Goal: Register for event/course

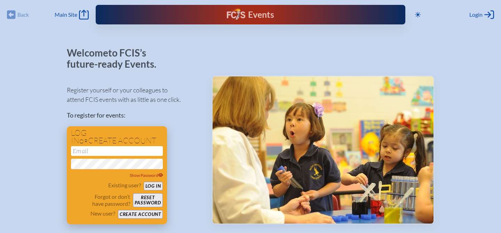
type input "[EMAIL_ADDRESS][DOMAIN_NAME]"
click at [153, 186] on button "Log in" at bounding box center [153, 185] width 19 height 9
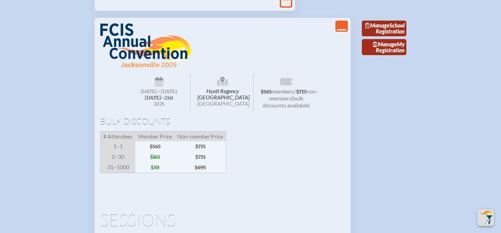
scroll to position [781, 0]
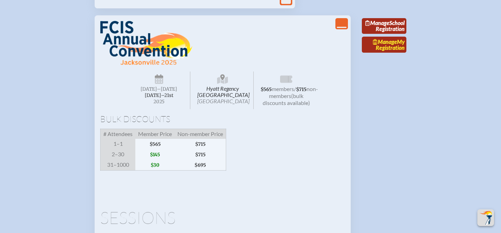
click at [389, 45] on span "Manage" at bounding box center [385, 41] width 24 height 7
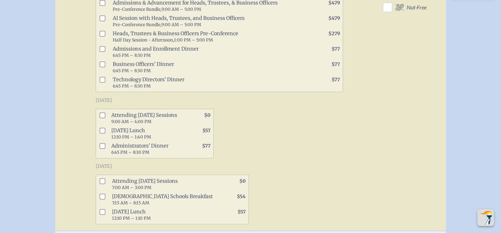
scroll to position [455, 0]
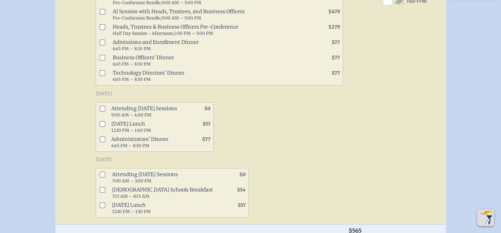
click at [104, 111] on input "checkbox" at bounding box center [103, 108] width 6 height 6
checkbox input "true"
click at [103, 126] on input "checkbox" at bounding box center [103, 124] width 6 height 6
checkbox input "true"
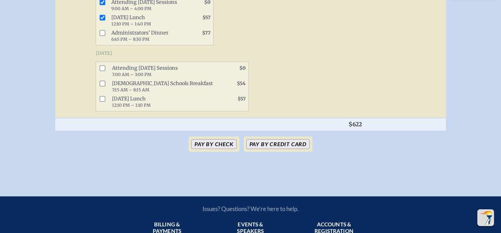
scroll to position [576, 0]
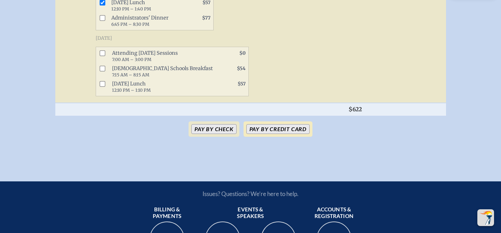
click at [259, 134] on button "Pay by Credit Card" at bounding box center [277, 129] width 63 height 10
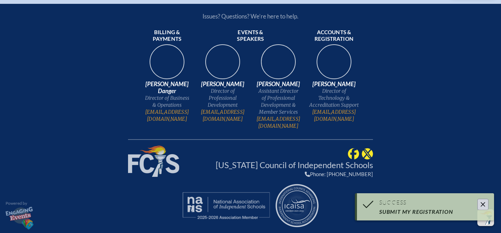
scroll to position [527, 0]
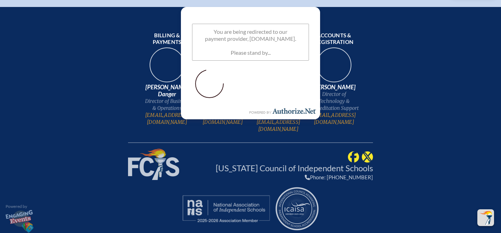
click at [267, 87] on p at bounding box center [250, 84] width 117 height 36
click at [277, 51] on p "You are being redirected to our payment provider, [DOMAIN_NAME]. Please stand b…" at bounding box center [250, 42] width 117 height 37
